Goal: Navigation & Orientation: Find specific page/section

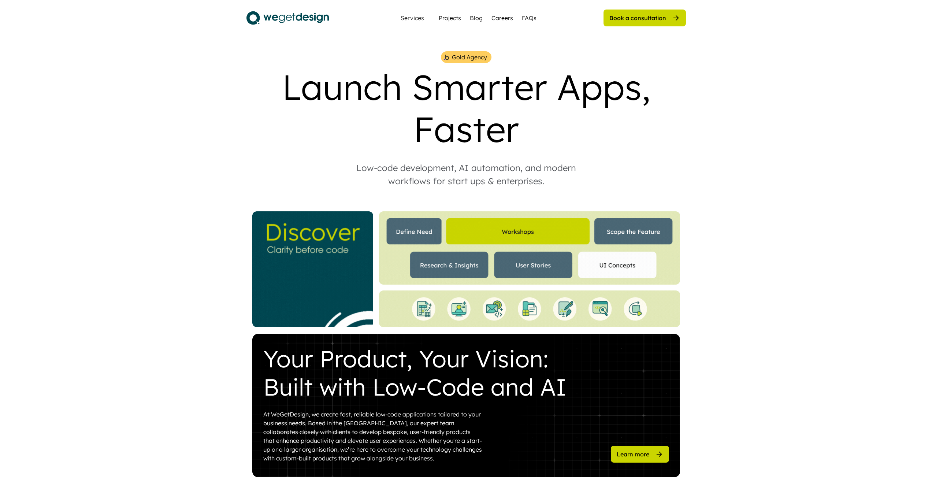
click at [508, 226] on img at bounding box center [529, 247] width 301 height 73
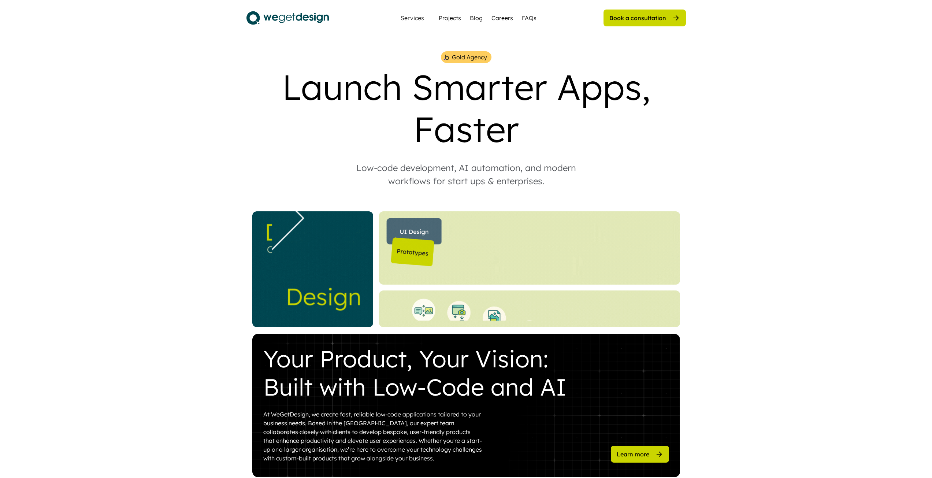
click at [426, 227] on img at bounding box center [529, 247] width 301 height 73
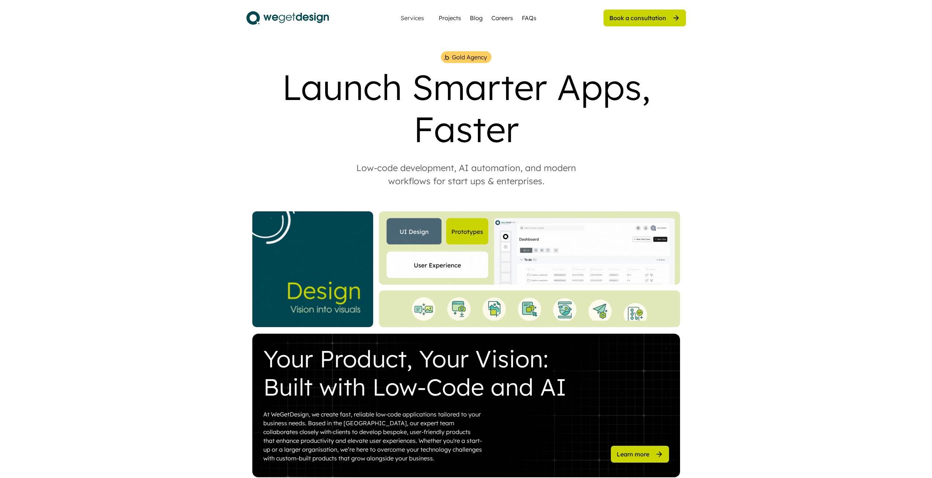
click at [424, 270] on div at bounding box center [529, 247] width 301 height 73
click at [489, 250] on img at bounding box center [529, 247] width 301 height 73
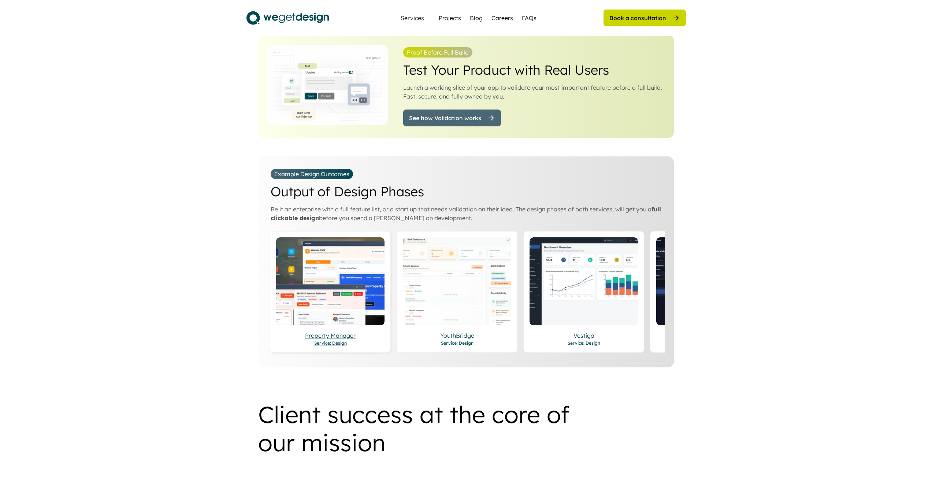
click at [347, 297] on img at bounding box center [330, 281] width 108 height 88
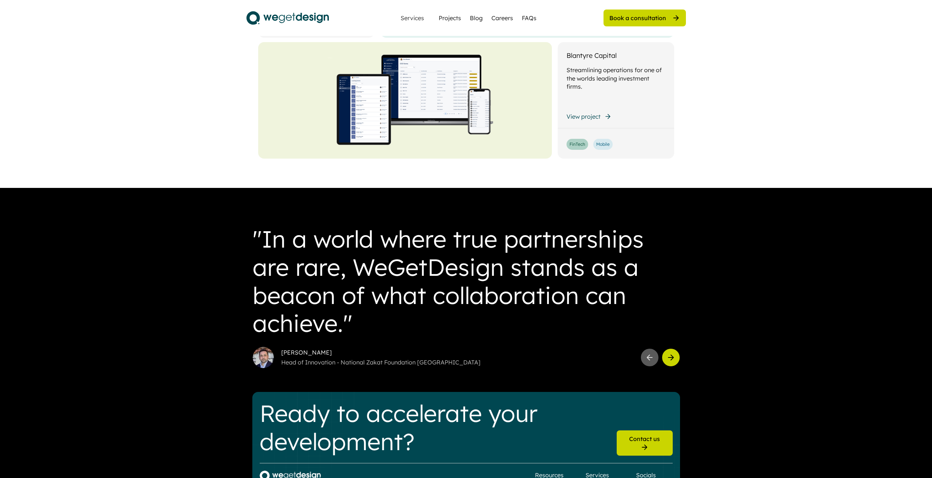
scroll to position [1912, 0]
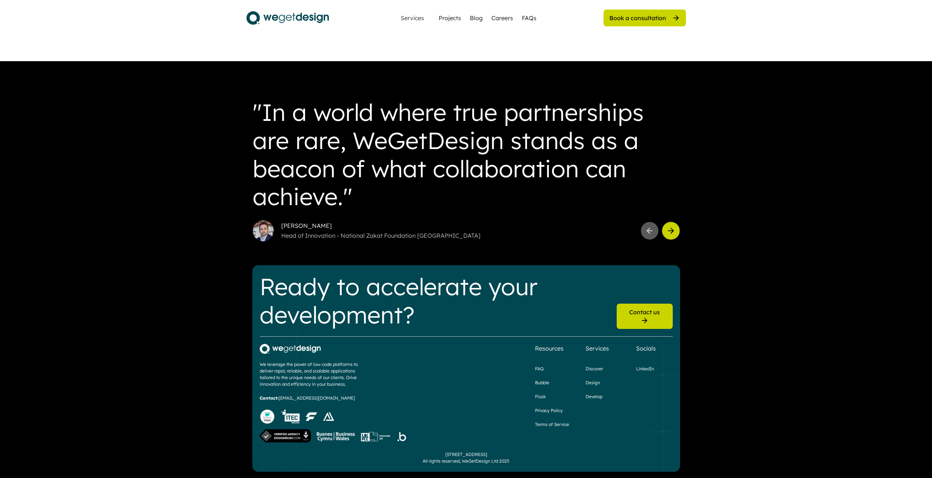
click at [669, 230] on icon at bounding box center [671, 230] width 9 height 9
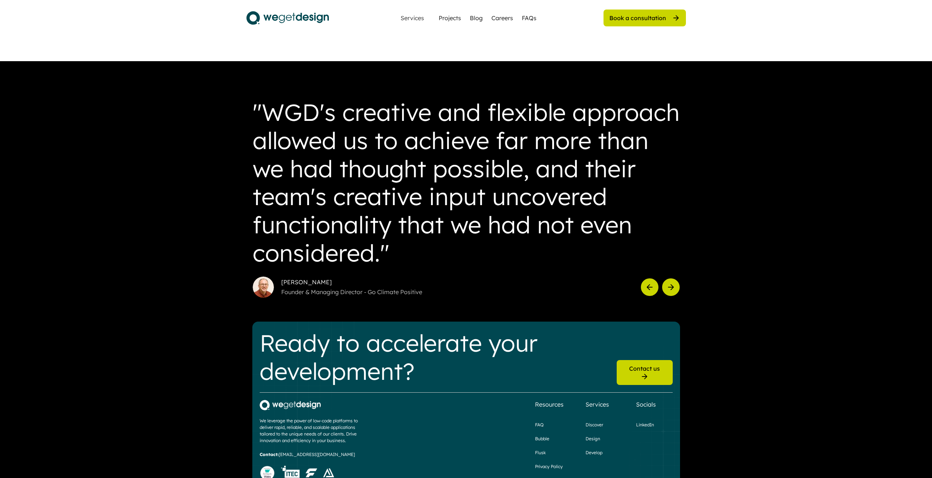
click at [674, 285] on use at bounding box center [671, 287] width 5 height 5
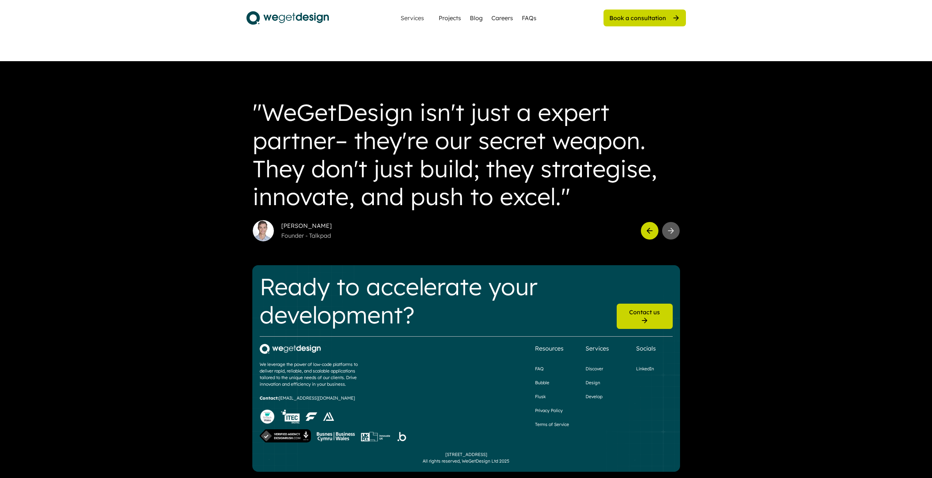
click at [650, 229] on icon at bounding box center [650, 230] width 9 height 9
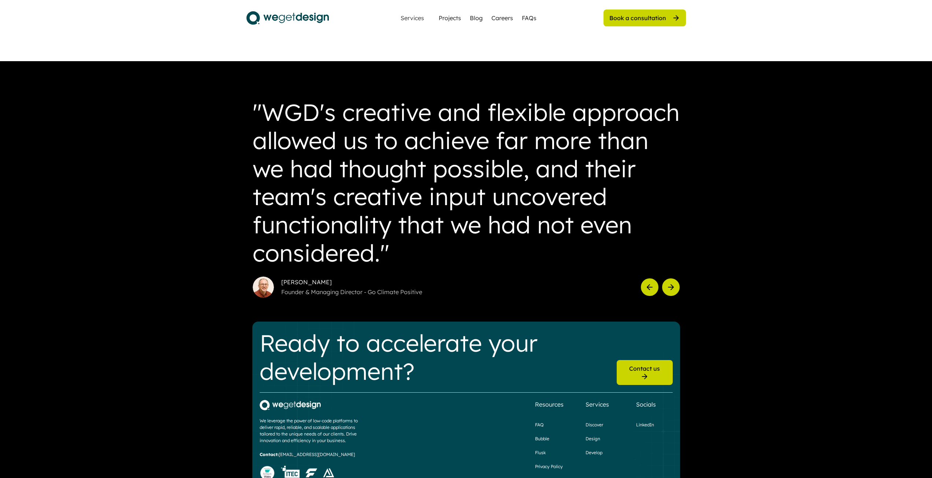
click at [648, 285] on use at bounding box center [649, 287] width 5 height 5
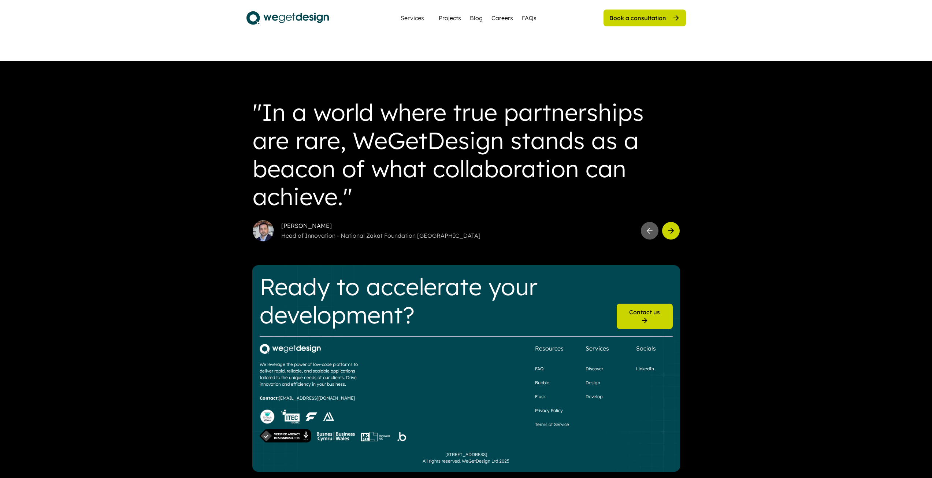
click at [415, 15] on div "Services" at bounding box center [412, 18] width 29 height 6
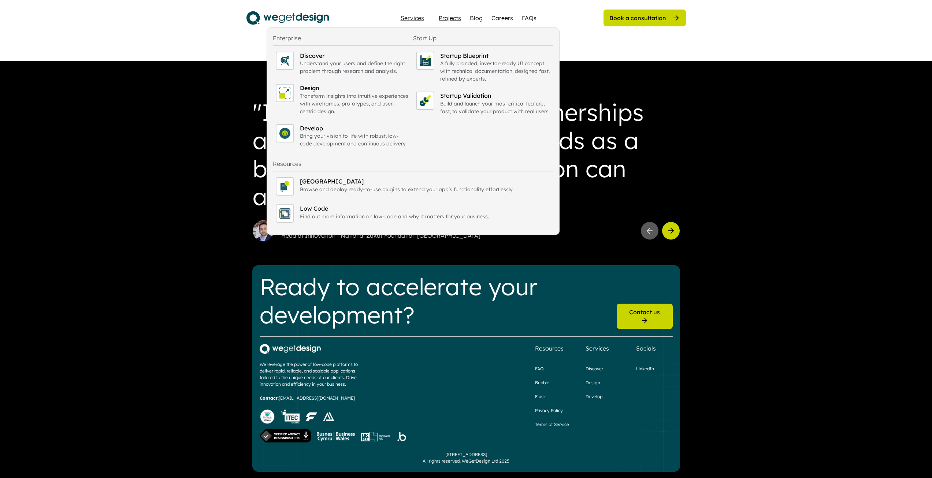
click at [450, 19] on div "Projects" at bounding box center [450, 18] width 22 height 9
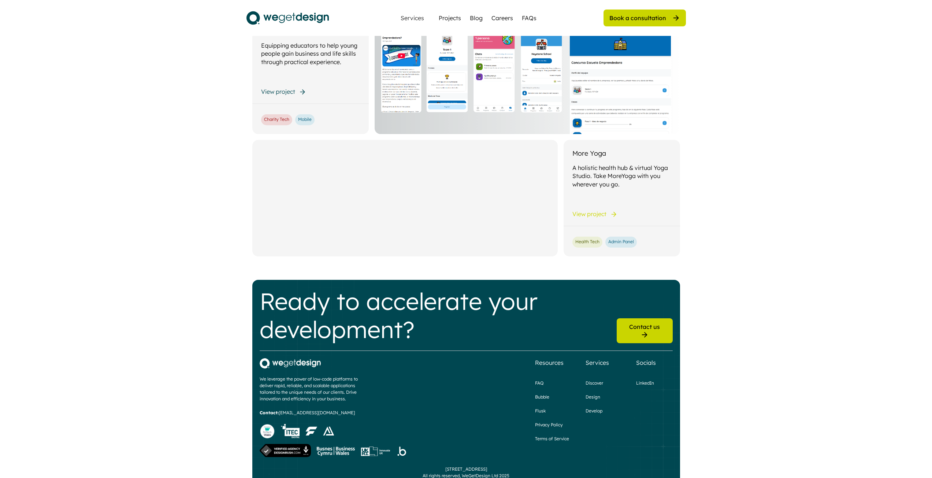
scroll to position [739, 0]
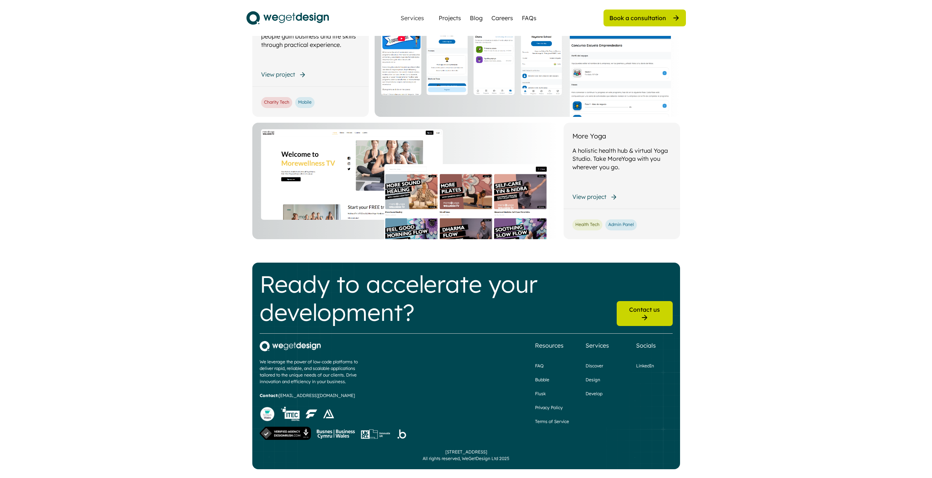
drag, startPoint x: 787, startPoint y: 362, endPoint x: 782, endPoint y: 354, distance: 10.0
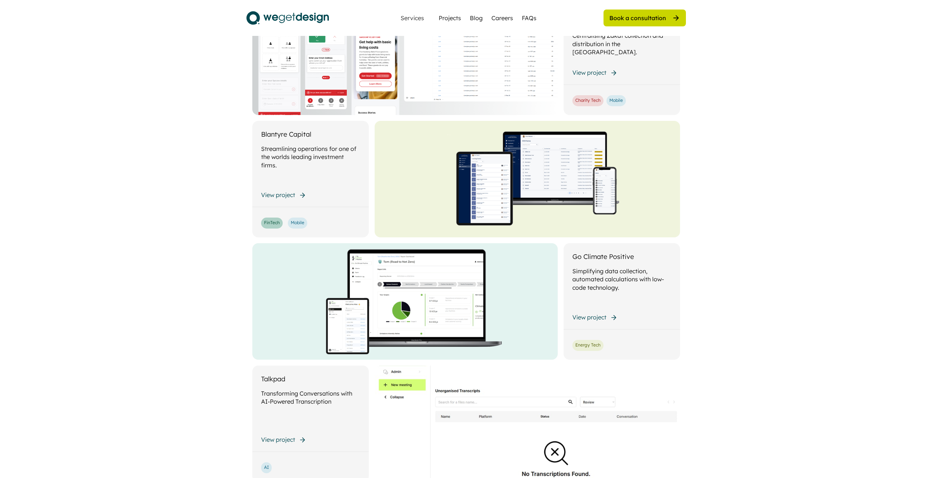
scroll to position [0, 0]
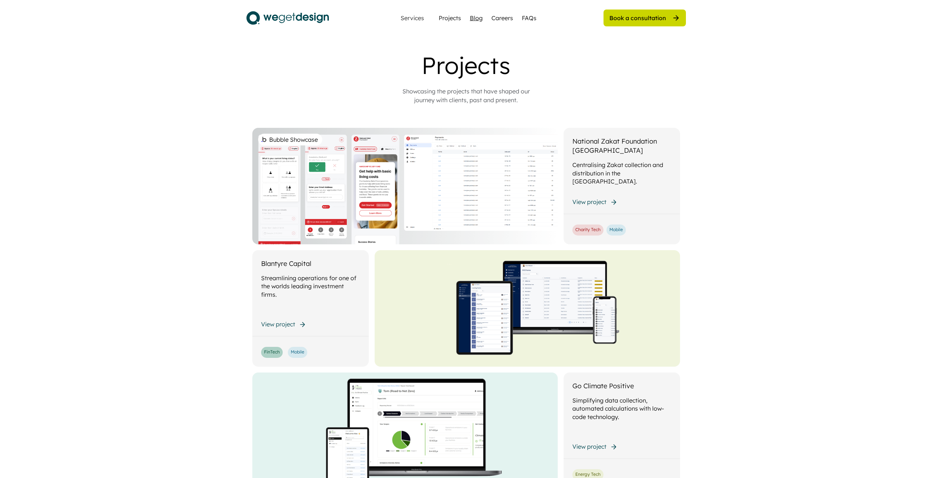
click div "Blog"
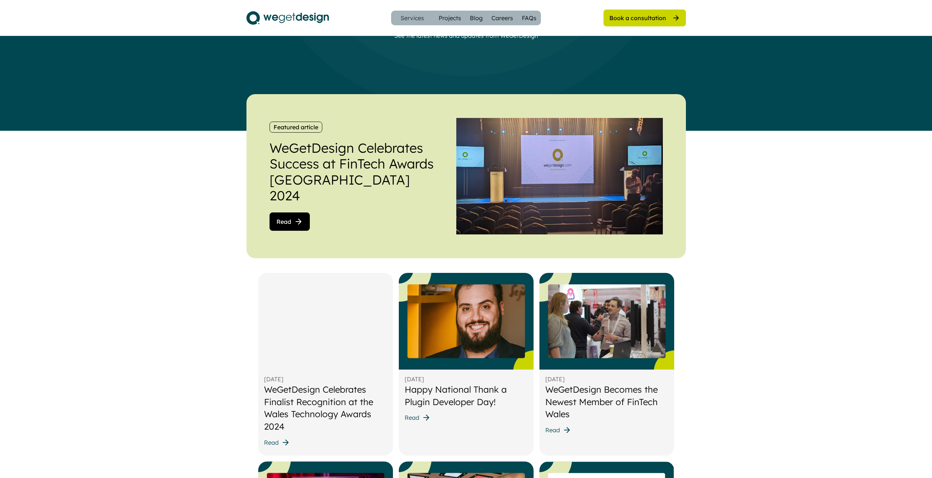
scroll to position [110, 0]
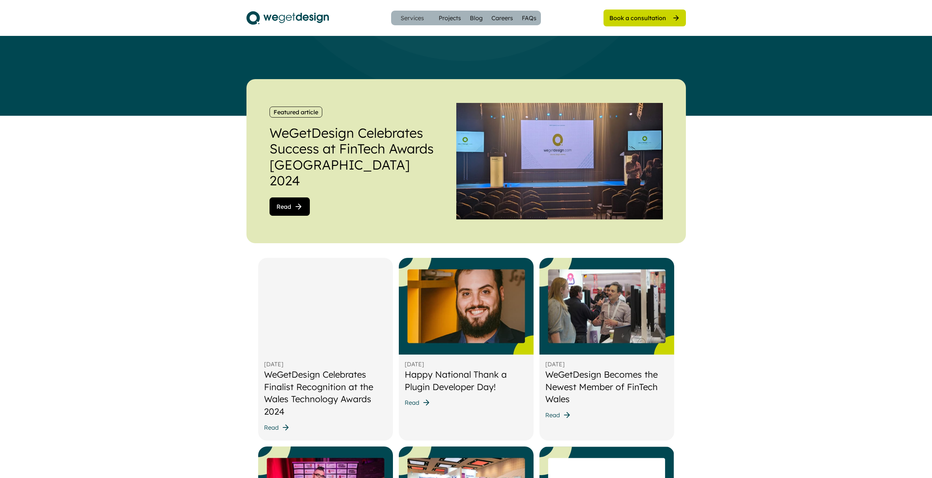
click at [288, 204] on button "Read" at bounding box center [290, 206] width 40 height 18
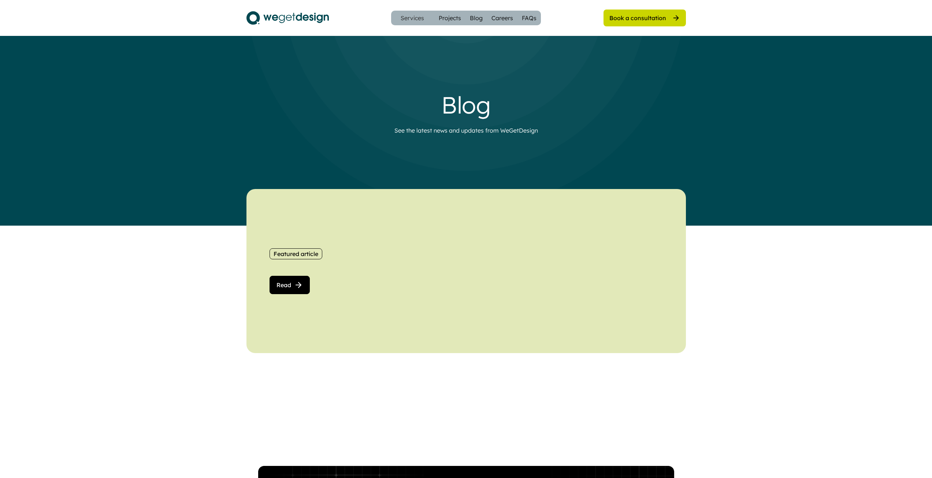
scroll to position [110, 0]
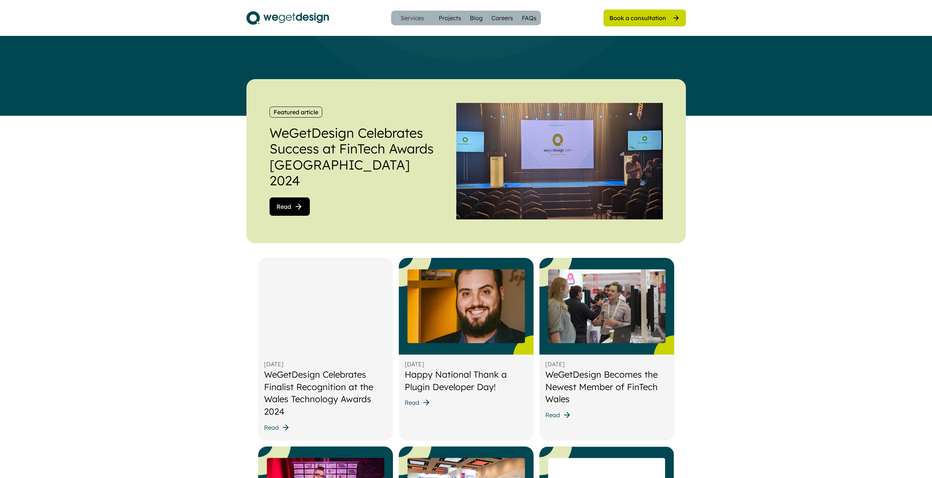
click at [279, 427] on button "Read" at bounding box center [277, 427] width 26 height 9
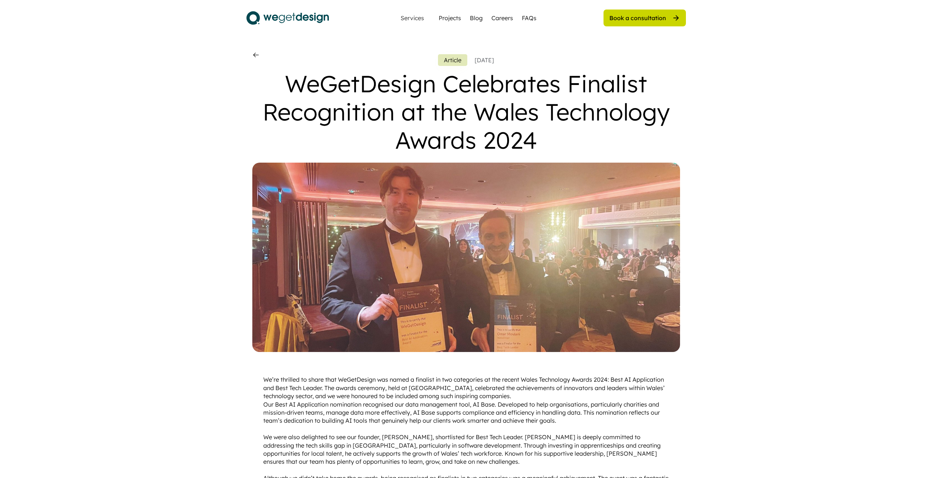
click at [259, 56] on icon at bounding box center [255, 54] width 7 height 7
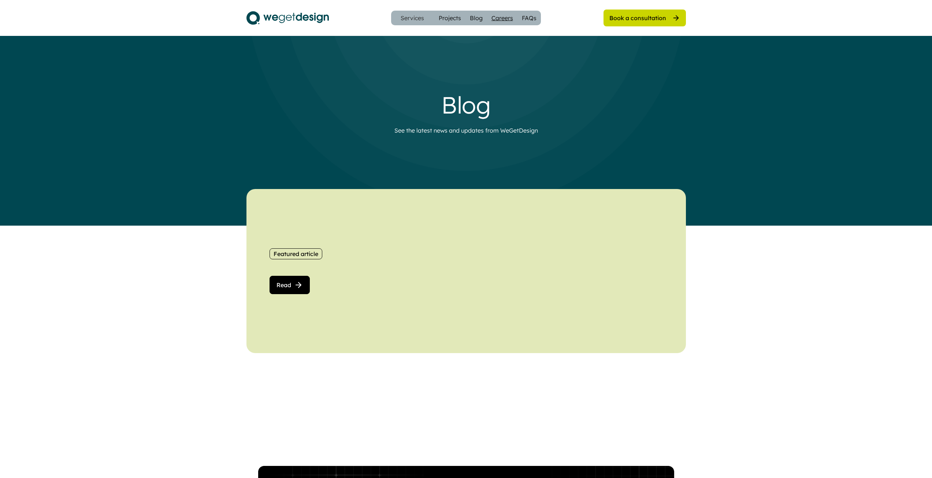
scroll to position [110, 0]
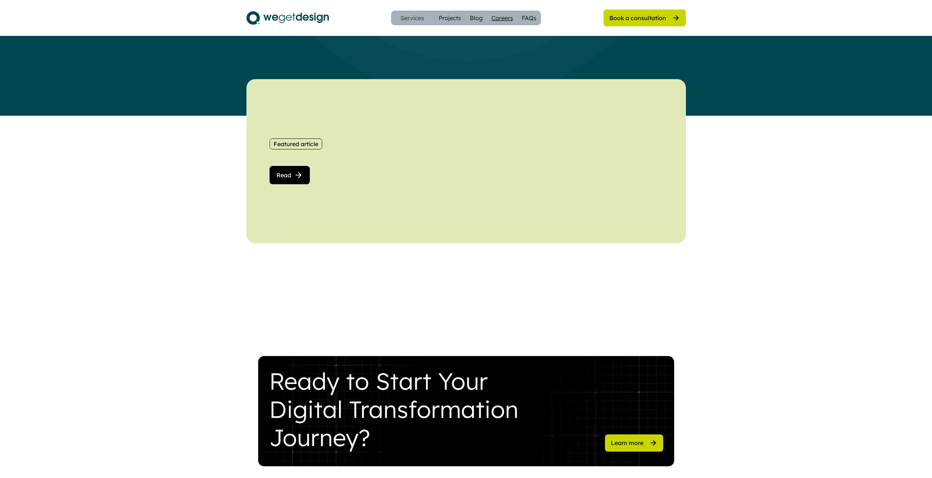
drag, startPoint x: 0, startPoint y: 0, endPoint x: 506, endPoint y: 17, distance: 505.9
click at [506, 17] on div "Careers" at bounding box center [503, 18] width 22 height 9
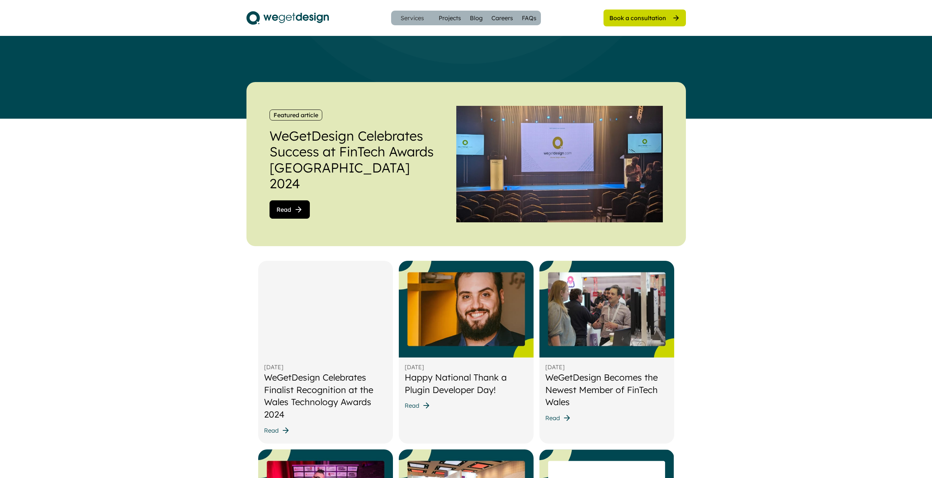
scroll to position [110, 0]
